Goal: Information Seeking & Learning: Learn about a topic

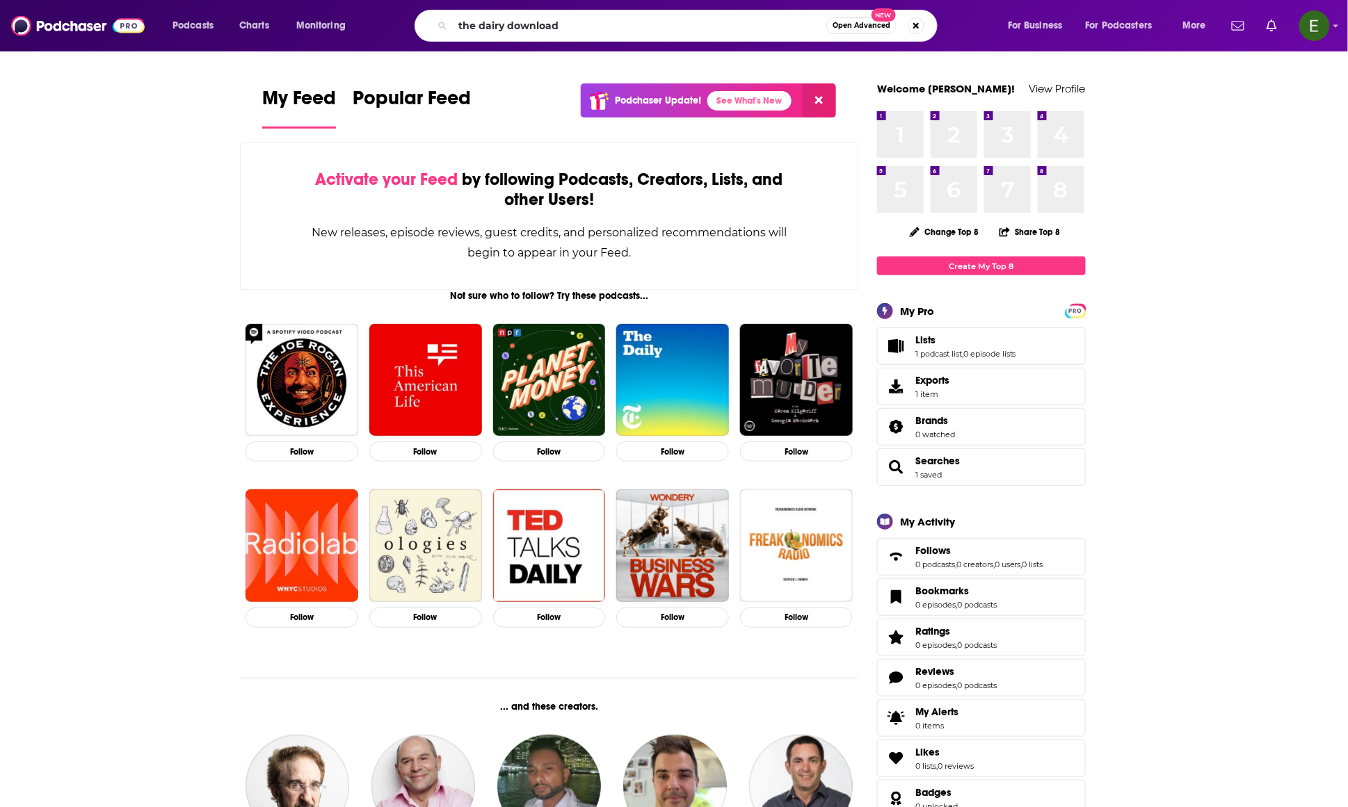
type input "the dairy download"
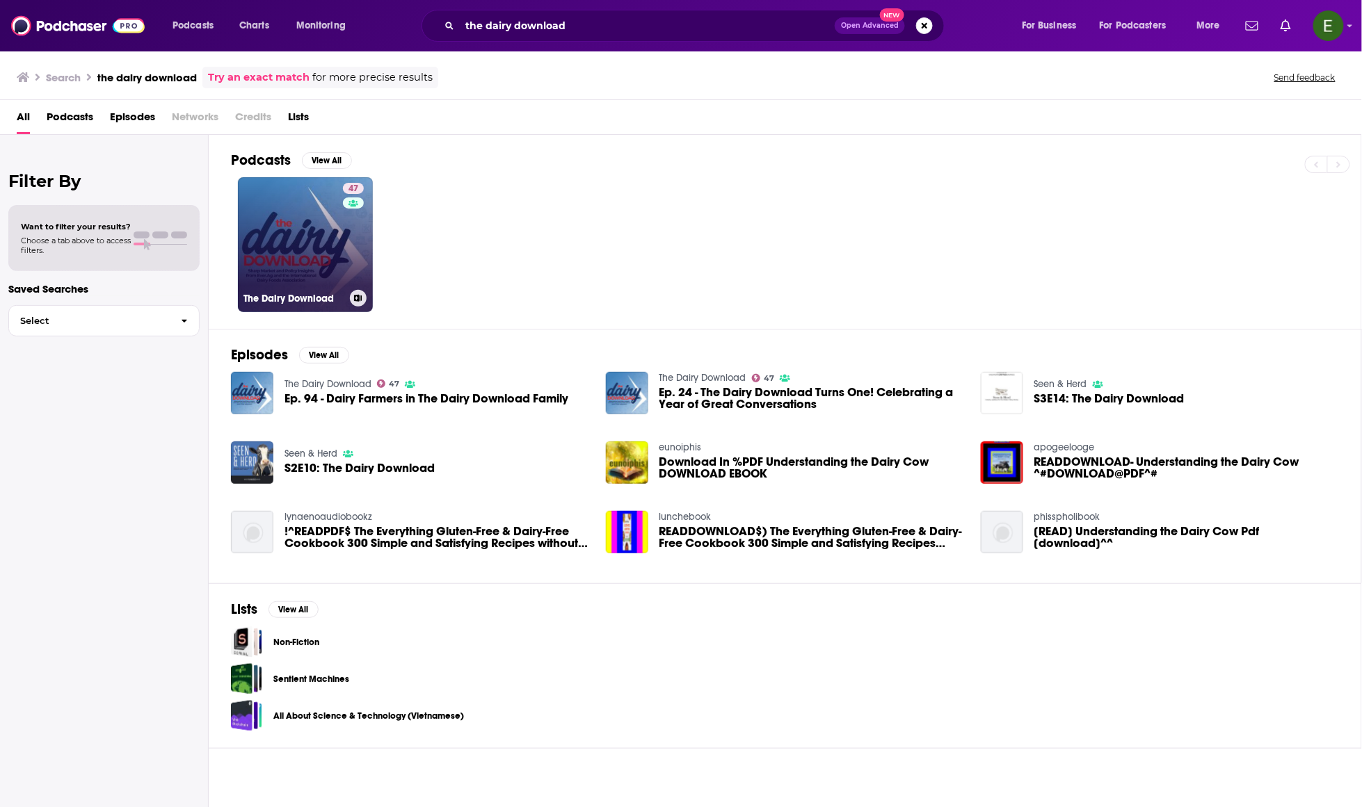
click at [331, 263] on link "47 The Dairy Download" at bounding box center [305, 244] width 135 height 135
